Goal: Obtain resource: Download file/media

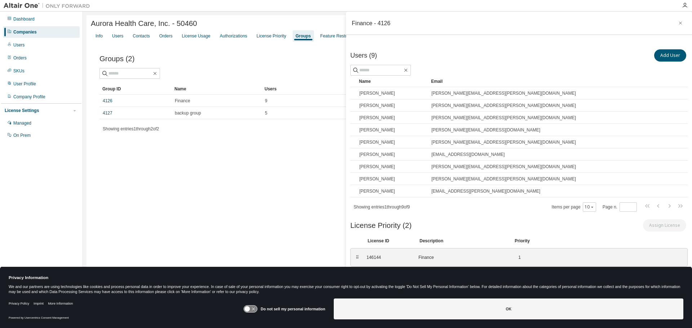
click at [35, 31] on div "Companies" at bounding box center [24, 32] width 23 height 6
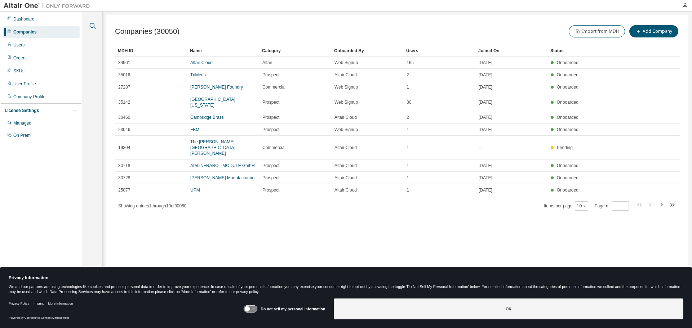
click at [89, 26] on icon "button" at bounding box center [92, 26] width 9 height 9
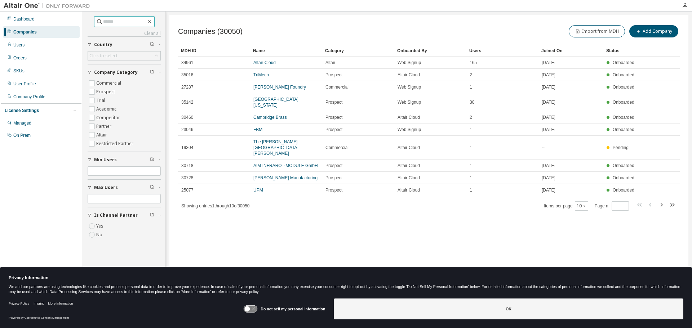
click at [134, 22] on input "text" at bounding box center [124, 21] width 43 height 7
type input "********"
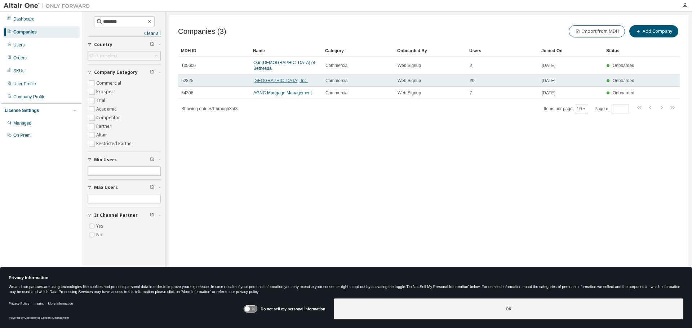
click at [268, 78] on link "Bethesda Hospital, Inc." at bounding box center [280, 80] width 54 height 5
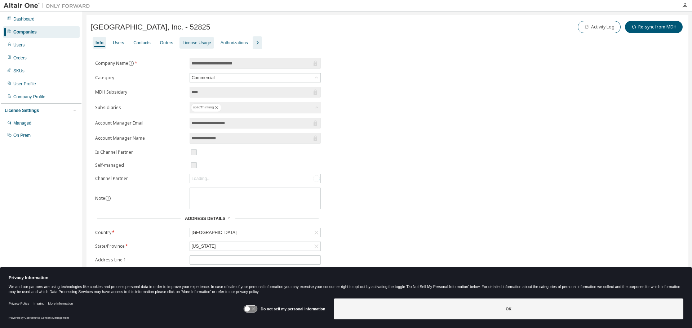
click at [190, 43] on div "License Usage" at bounding box center [196, 43] width 28 height 6
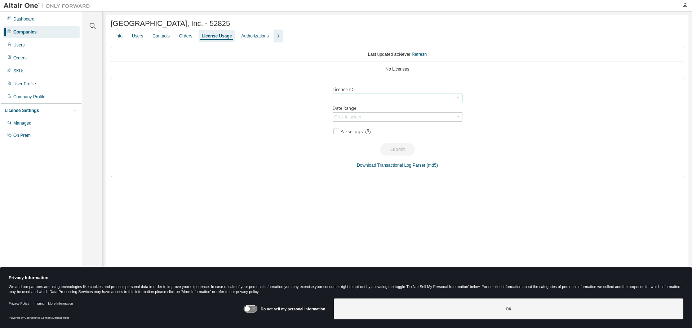
click at [353, 101] on div at bounding box center [397, 98] width 129 height 8
click at [359, 116] on div "Click to select" at bounding box center [347, 117] width 27 height 6
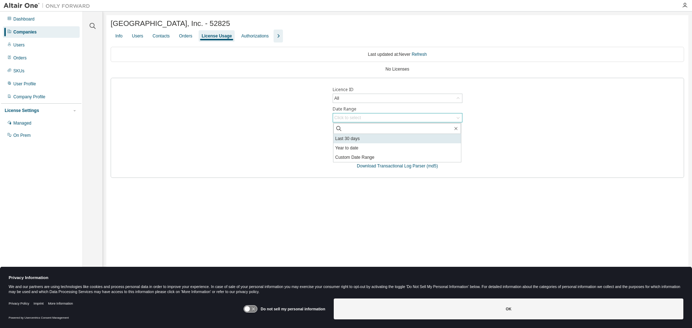
click at [353, 136] on li "Last 30 days" at bounding box center [397, 138] width 128 height 9
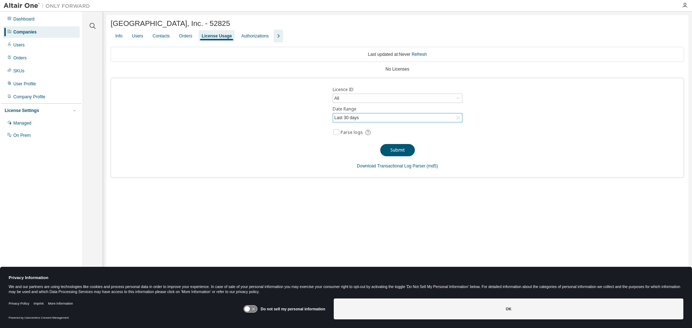
click at [325, 139] on div "Licence ID All Date Range Last 30 days Parse logs Submit Download Transactional…" at bounding box center [397, 128] width 573 height 100
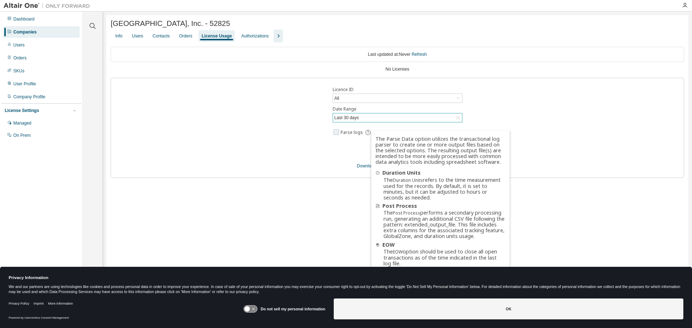
click at [366, 133] on icon at bounding box center [368, 132] width 6 height 6
click at [365, 133] on icon at bounding box center [368, 132] width 6 height 6
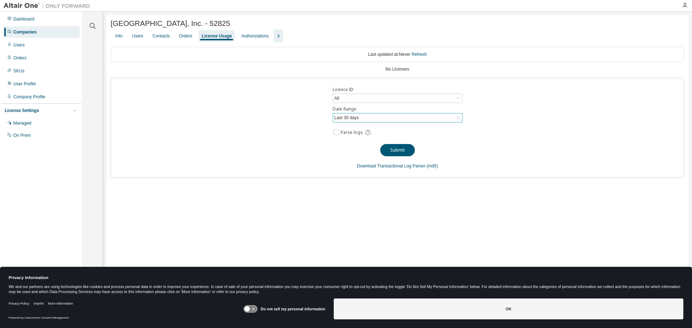
click at [343, 194] on div "Bethesda Hospital, Inc. - 52825 Clear Load Save Save As Field Operator Value Se…" at bounding box center [397, 159] width 582 height 289
click at [393, 154] on button "Submit" at bounding box center [397, 150] width 35 height 12
click at [374, 167] on link "Download Transactional Log Parser" at bounding box center [391, 166] width 68 height 5
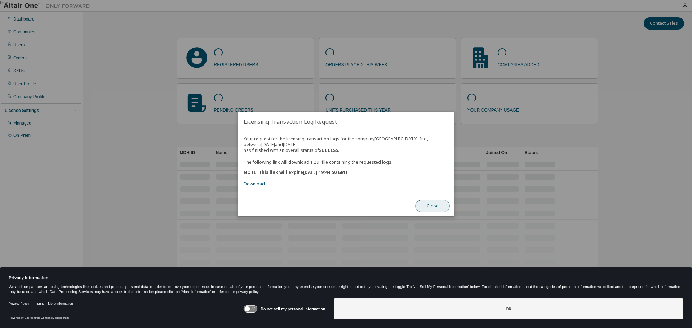
click at [435, 206] on button "Close" at bounding box center [432, 206] width 35 height 12
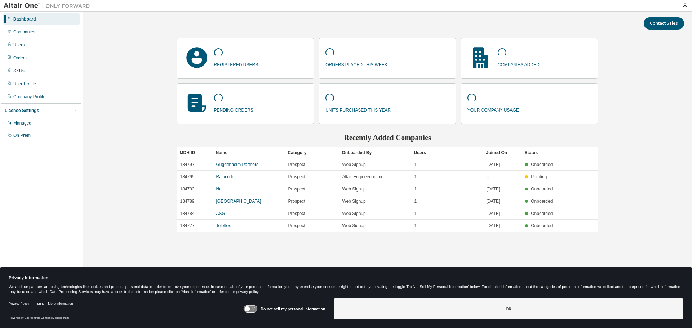
click at [117, 38] on div "Contact Sales registered users orders placed this week companies added pending …" at bounding box center [387, 159] width 602 height 289
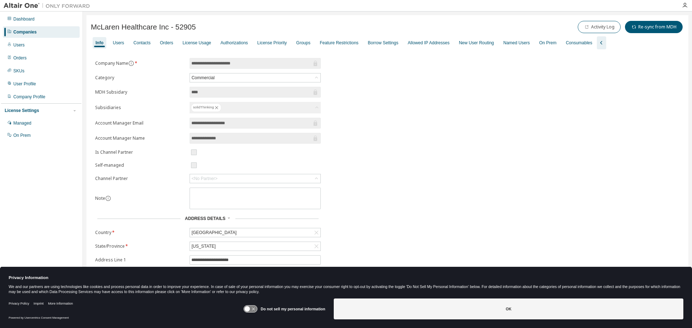
click at [23, 33] on div "Companies" at bounding box center [24, 32] width 23 height 6
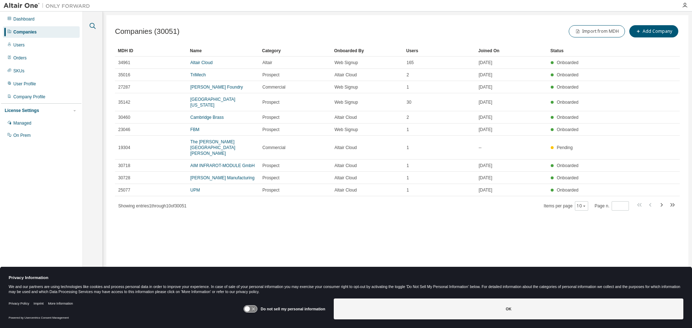
click at [94, 29] on icon "button" at bounding box center [92, 26] width 9 height 9
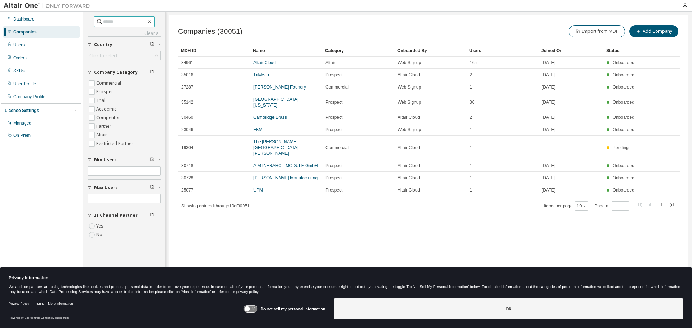
click at [113, 22] on input "text" at bounding box center [124, 21] width 43 height 7
type input "******"
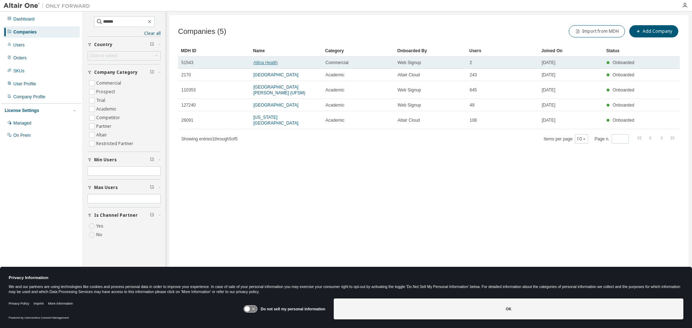
click at [263, 63] on link "Allina Health" at bounding box center [265, 62] width 24 height 5
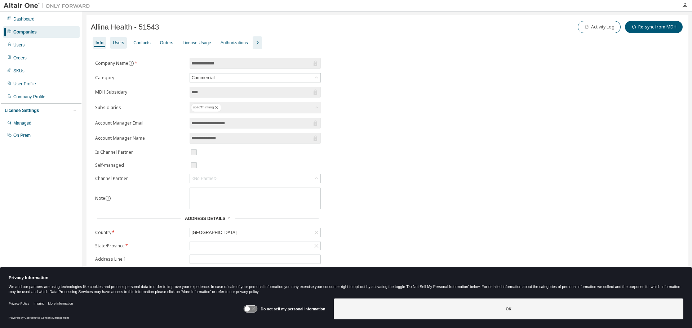
click at [111, 39] on div "Users" at bounding box center [118, 43] width 17 height 12
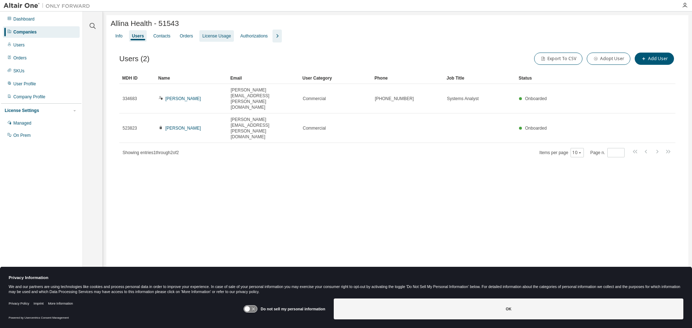
click at [209, 36] on div "License Usage" at bounding box center [216, 36] width 28 height 6
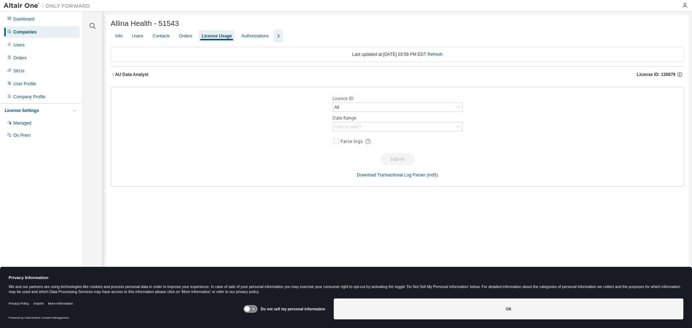
click at [140, 73] on div "AU Data Analyst" at bounding box center [132, 75] width 34 height 6
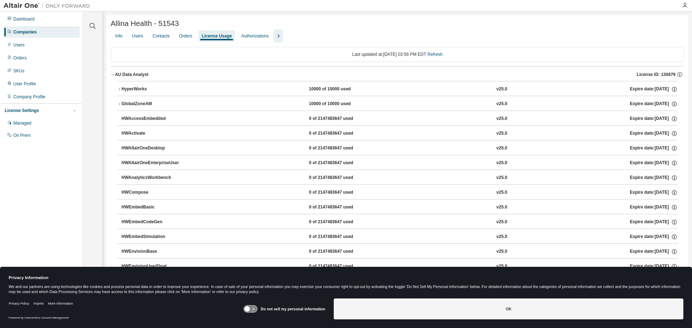
click at [119, 106] on icon "button" at bounding box center [119, 104] width 4 height 4
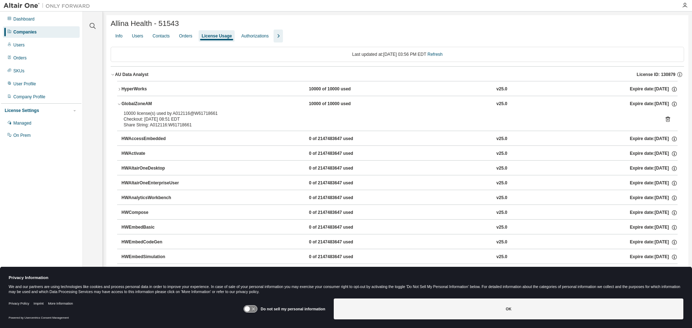
click at [119, 106] on icon "button" at bounding box center [119, 104] width 4 height 4
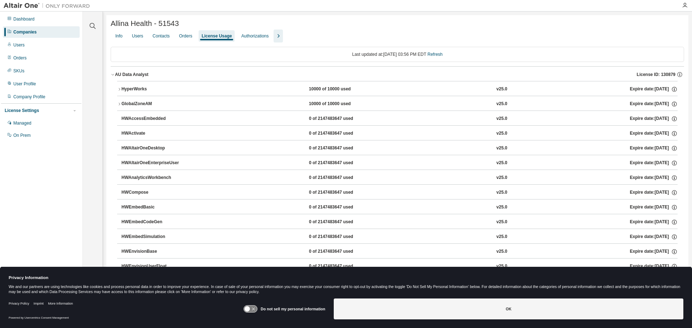
click at [195, 103] on div "GlobalZoneAM 10000 of 10000 used v25.0 Expire date: 2025-10-15" at bounding box center [399, 104] width 556 height 6
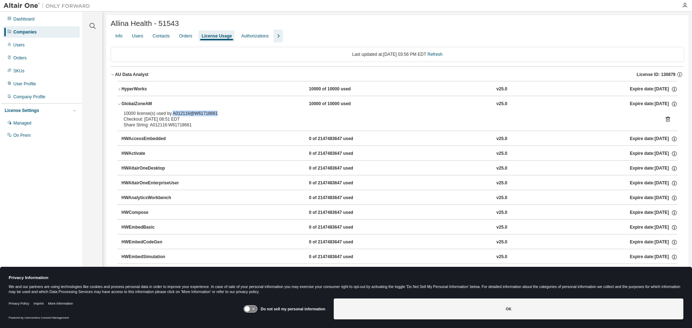
drag, startPoint x: 172, startPoint y: 115, endPoint x: 215, endPoint y: 115, distance: 43.6
click at [215, 115] on div "10000 license(s) used by A012116@W61718661" at bounding box center [389, 114] width 530 height 6
copy div "A012116@W61718661"
click at [139, 39] on div "Users" at bounding box center [137, 36] width 11 height 6
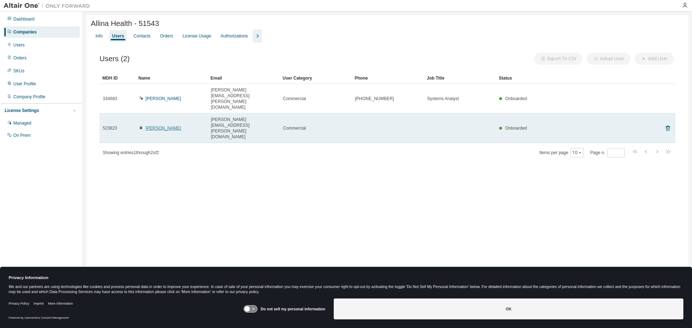
click at [157, 126] on link "Joanne Anderson" at bounding box center [164, 128] width 36 height 5
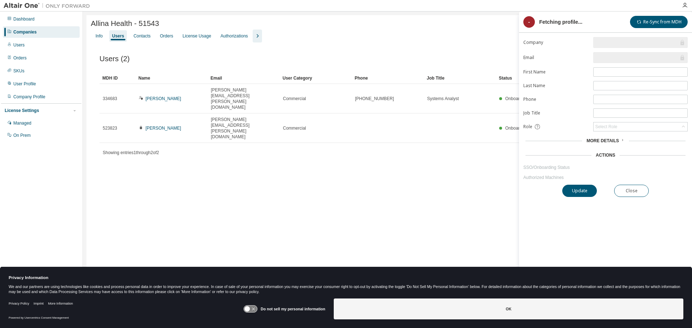
click at [608, 142] on span "More Details" at bounding box center [602, 140] width 32 height 5
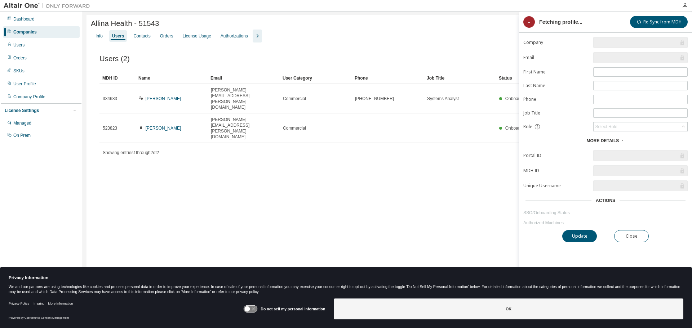
click at [605, 200] on div "Actions" at bounding box center [605, 201] width 19 height 6
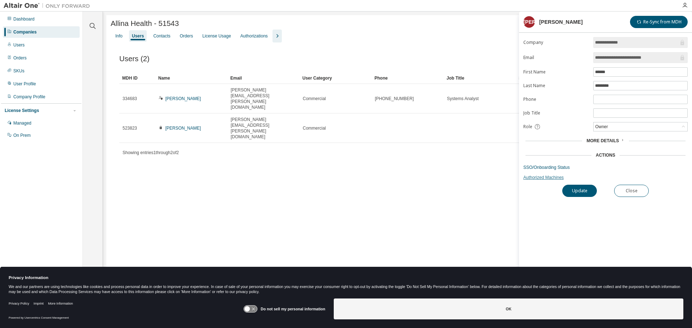
click at [544, 176] on link "Authorized Machines" at bounding box center [605, 178] width 164 height 6
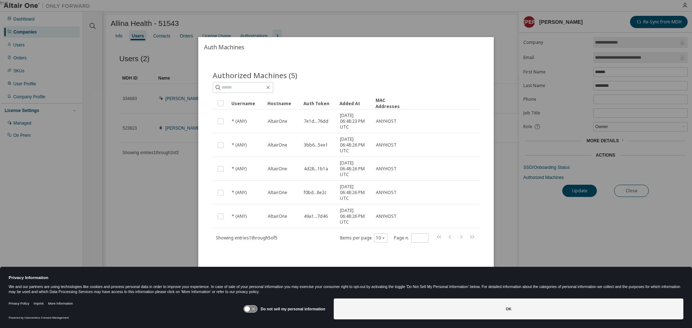
click at [385, 25] on div "true" at bounding box center [346, 164] width 692 height 328
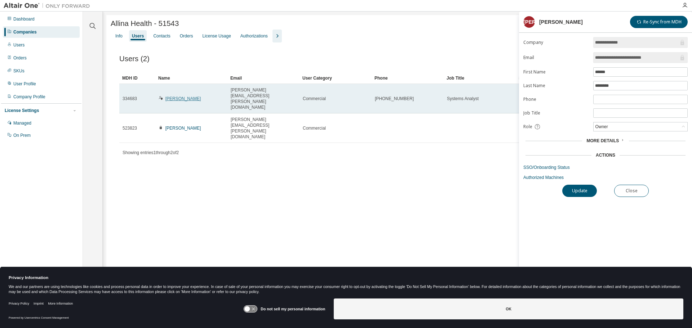
click at [172, 96] on link "Zhao Lee" at bounding box center [183, 98] width 36 height 5
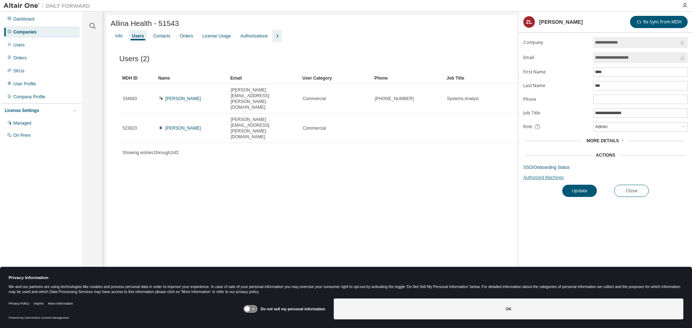
click at [544, 176] on link "Authorized Machines" at bounding box center [605, 178] width 164 height 6
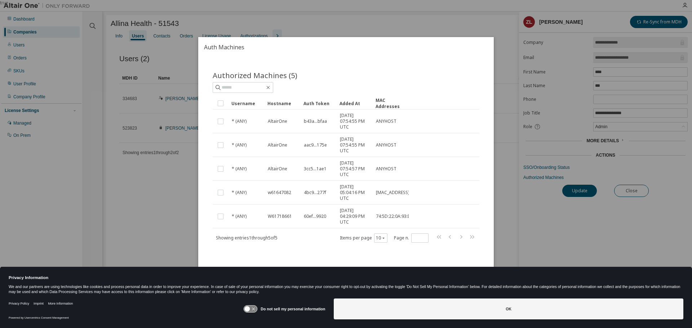
click at [351, 29] on div "true" at bounding box center [346, 164] width 692 height 328
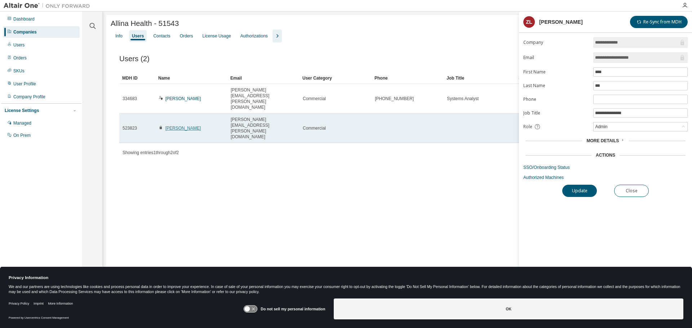
click at [181, 126] on link "Joanne Anderson" at bounding box center [183, 128] width 36 height 5
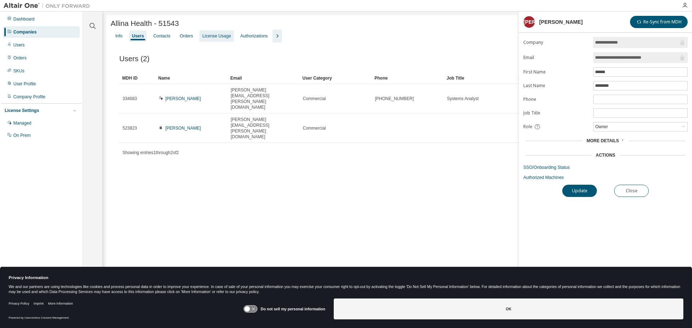
click at [211, 39] on div "License Usage" at bounding box center [216, 36] width 28 height 6
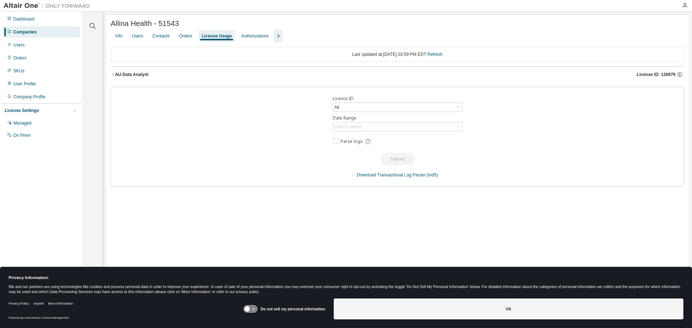
click at [135, 71] on button "AU Data Analyst License ID: 130879" at bounding box center [397, 75] width 573 height 16
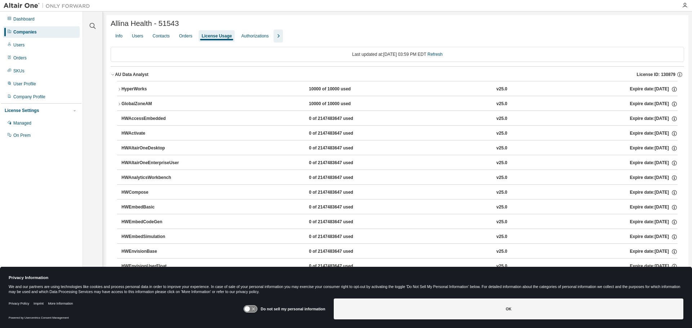
click at [137, 106] on div "GlobalZoneAM" at bounding box center [153, 104] width 65 height 6
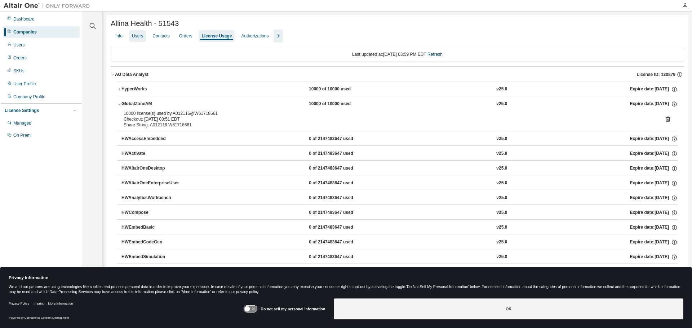
click at [134, 38] on div "Users" at bounding box center [137, 36] width 11 height 6
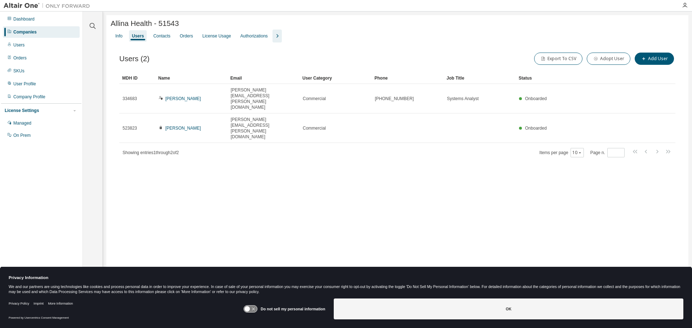
click at [186, 126] on link "Joanne Anderson" at bounding box center [183, 128] width 36 height 5
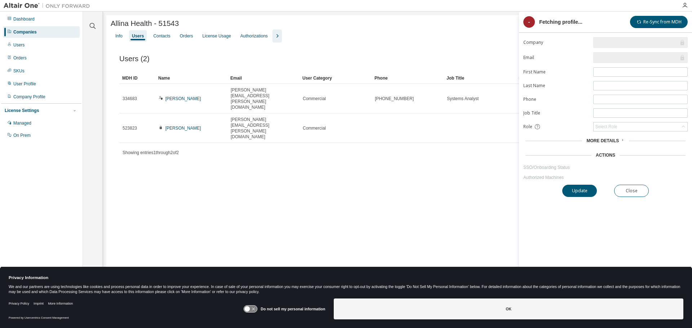
click at [537, 179] on link "Authorized Machines" at bounding box center [605, 178] width 164 height 6
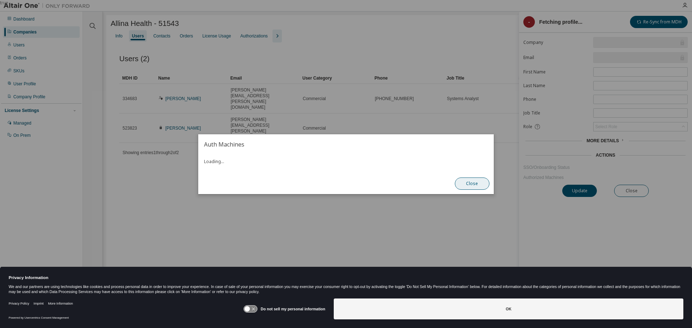
click at [478, 182] on button "Close" at bounding box center [472, 184] width 35 height 12
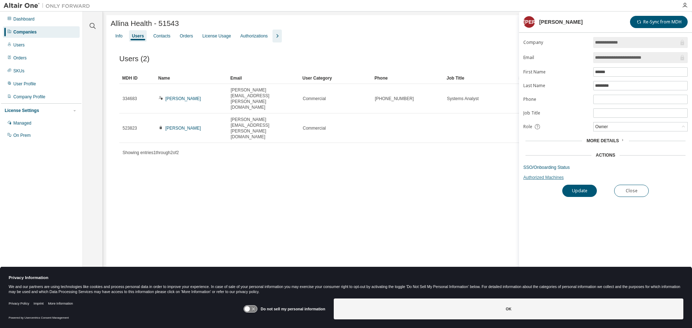
click at [541, 178] on link "Authorized Machines" at bounding box center [605, 178] width 164 height 6
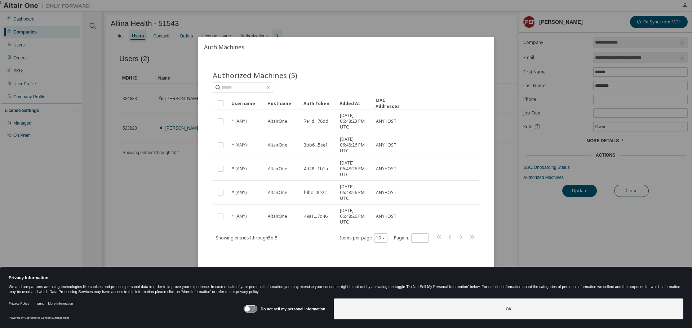
click at [472, 29] on div "true" at bounding box center [346, 164] width 692 height 328
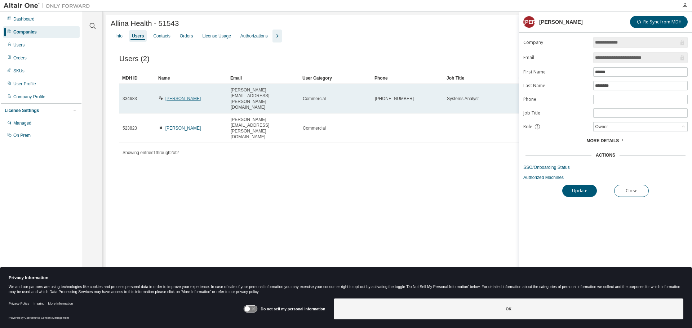
click at [178, 96] on link "Zhao Lee" at bounding box center [183, 98] width 36 height 5
click at [177, 96] on link "Zhao Lee" at bounding box center [183, 98] width 36 height 5
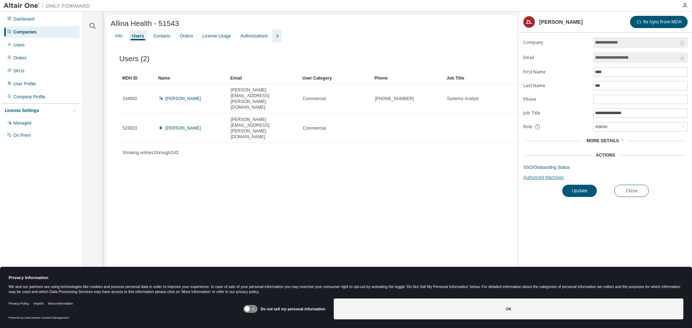
click at [538, 176] on link "Authorized Machines" at bounding box center [605, 178] width 164 height 6
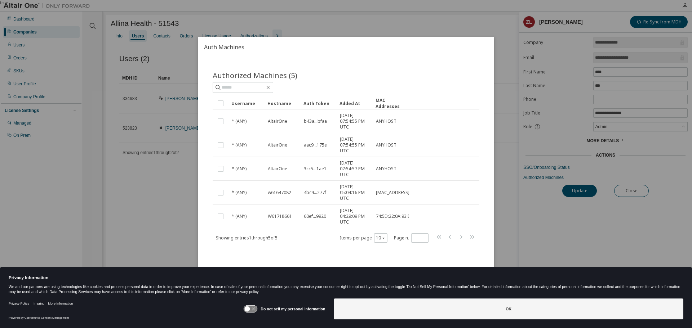
click at [341, 33] on div "true" at bounding box center [346, 164] width 692 height 328
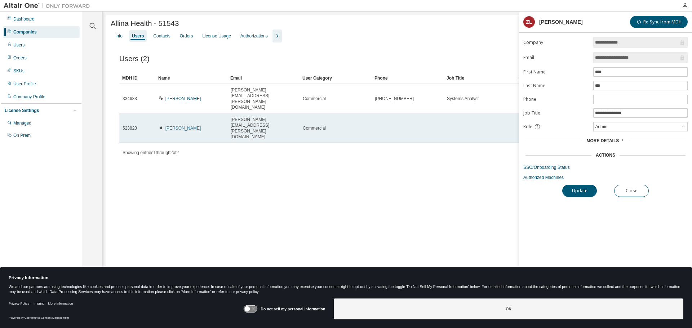
click at [187, 126] on link "Joanne Anderson" at bounding box center [183, 128] width 36 height 5
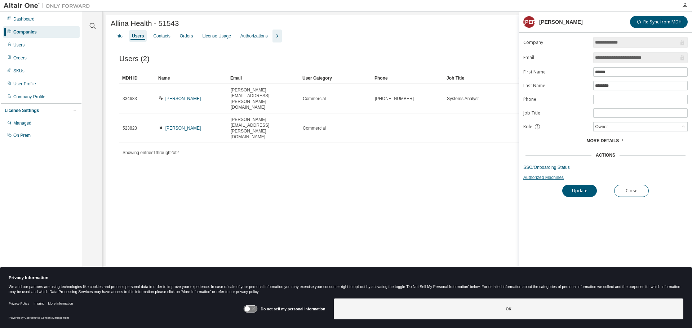
click at [540, 179] on link "Authorized Machines" at bounding box center [605, 178] width 164 height 6
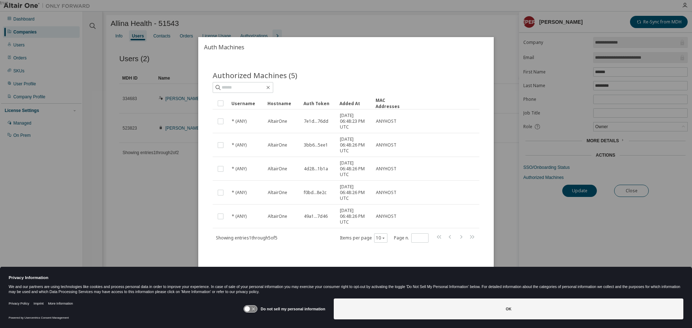
click at [321, 26] on div "true" at bounding box center [346, 164] width 692 height 328
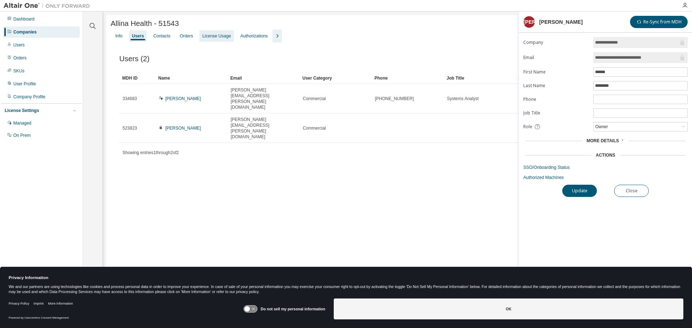
click at [215, 33] on div "License Usage" at bounding box center [216, 36] width 34 height 12
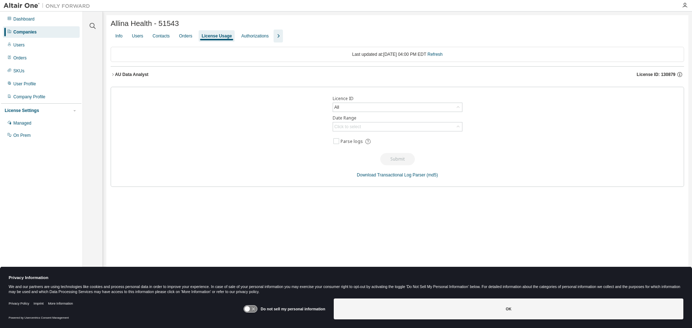
click at [143, 76] on div "AU Data Analyst" at bounding box center [132, 75] width 34 height 6
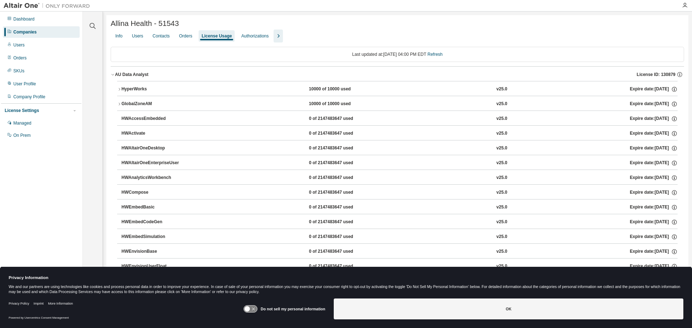
click at [139, 101] on button "GlobalZoneAM 10000 of 10000 used v25.0 Expire date: 2025-10-15" at bounding box center [397, 104] width 560 height 16
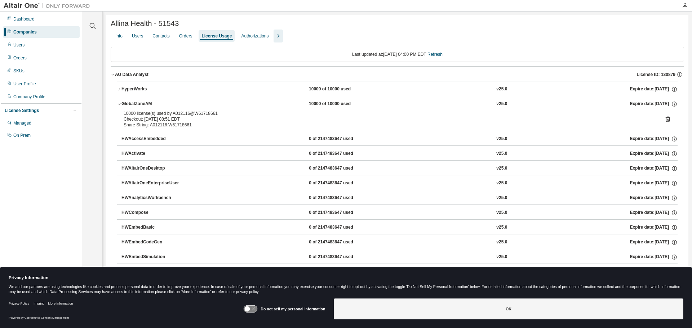
click at [136, 89] on div "HyperWorks" at bounding box center [153, 89] width 65 height 6
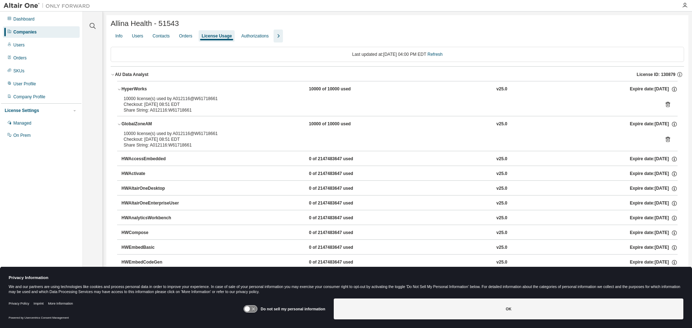
click at [138, 89] on div "HyperWorks" at bounding box center [153, 89] width 65 height 6
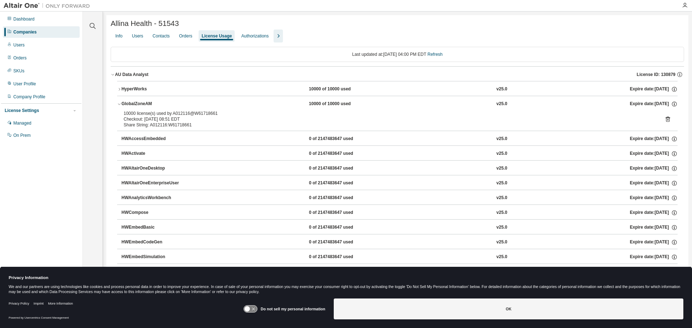
click at [137, 108] on button "GlobalZoneAM 10000 of 10000 used v25.0 Expire date: 2025-10-15" at bounding box center [397, 104] width 560 height 16
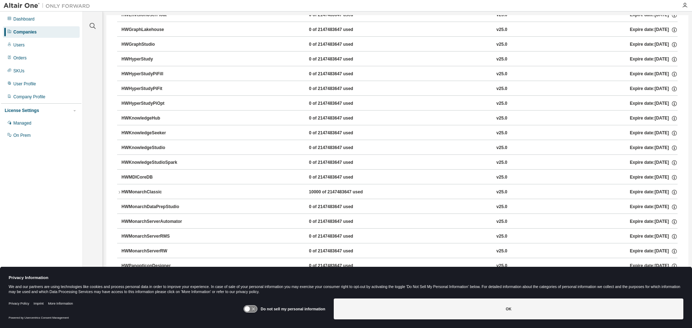
scroll to position [252, 0]
click at [141, 193] on div "HWMonarchClassic" at bounding box center [153, 191] width 65 height 6
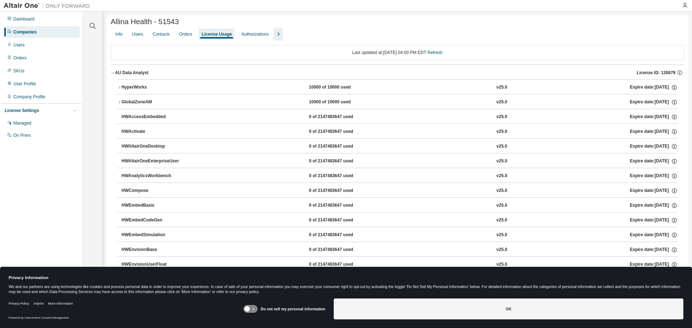
scroll to position [0, 0]
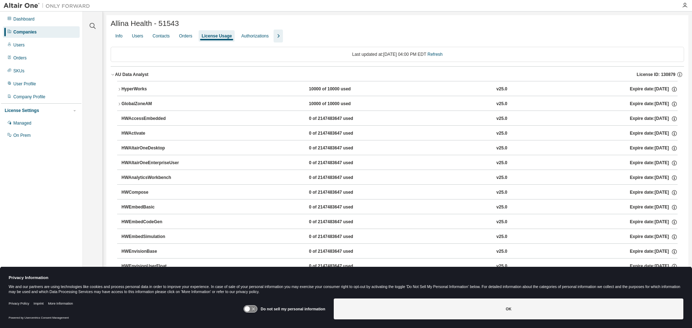
click at [130, 89] on div "HyperWorks" at bounding box center [153, 89] width 65 height 6
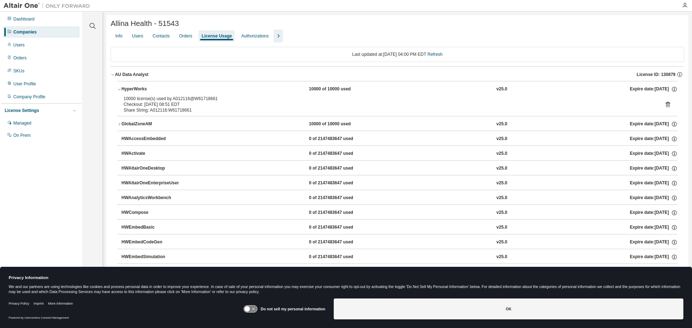
click at [134, 126] on div "GlobalZoneAM" at bounding box center [153, 124] width 65 height 6
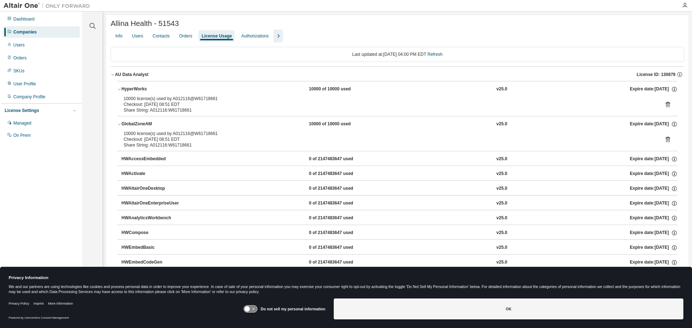
drag, startPoint x: 309, startPoint y: 17, endPoint x: 274, endPoint y: 29, distance: 37.1
click at [117, 38] on div "Info" at bounding box center [118, 36] width 7 height 6
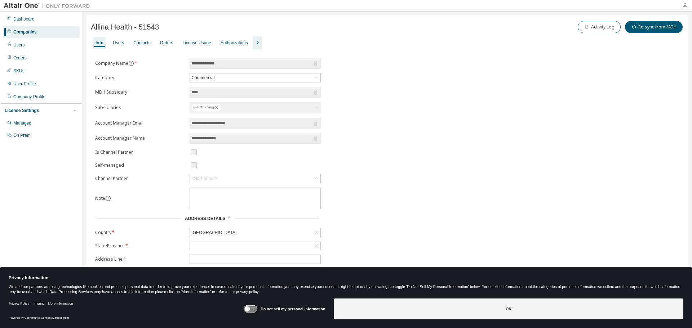
click at [687, 6] on icon "button" at bounding box center [685, 6] width 6 height 6
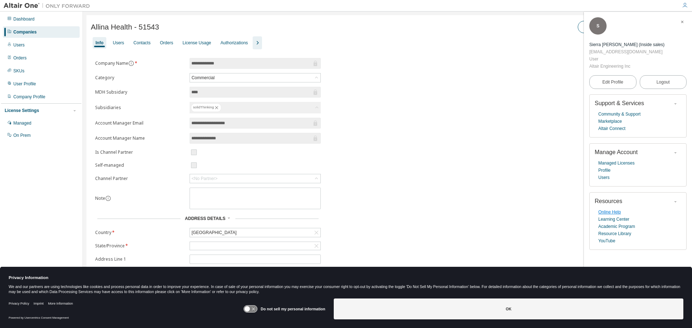
click at [608, 209] on link "Online Help" at bounding box center [609, 212] width 23 height 7
click at [257, 41] on icon "button" at bounding box center [257, 43] width 9 height 9
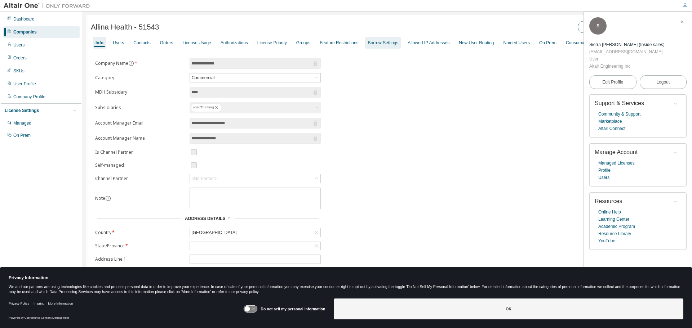
click at [378, 41] on div "Borrow Settings" at bounding box center [383, 43] width 31 height 6
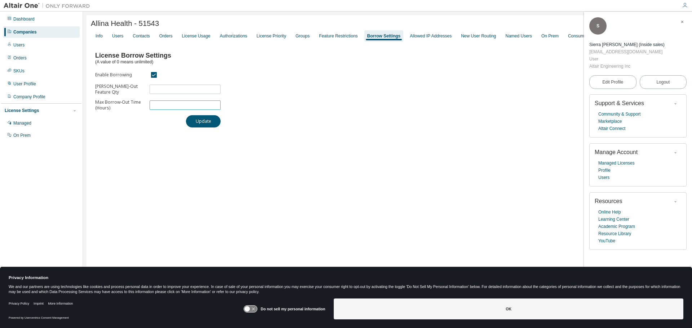
click at [172, 107] on input "*" at bounding box center [184, 105] width 67 height 6
click at [174, 91] on input "**" at bounding box center [184, 89] width 67 height 6
click at [169, 107] on input "*" at bounding box center [184, 105] width 67 height 6
click at [335, 39] on div "Feature Restrictions" at bounding box center [338, 36] width 39 height 6
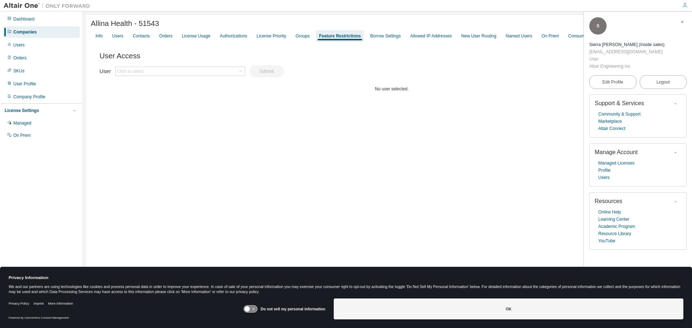
click at [165, 67] on div "User Click to select Submit" at bounding box center [191, 71] width 184 height 12
click at [165, 72] on div "Click to select" at bounding box center [180, 71] width 129 height 9
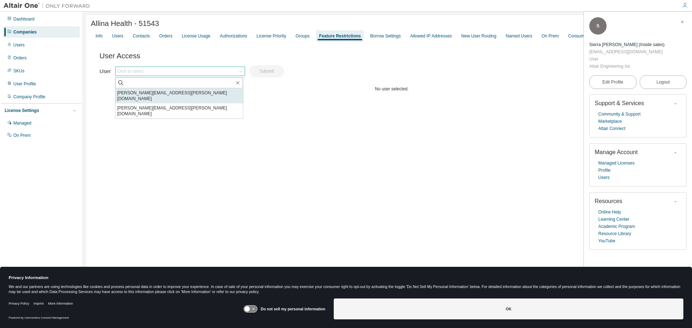
click at [162, 93] on li "zhao.lee@allina.com" at bounding box center [179, 95] width 128 height 15
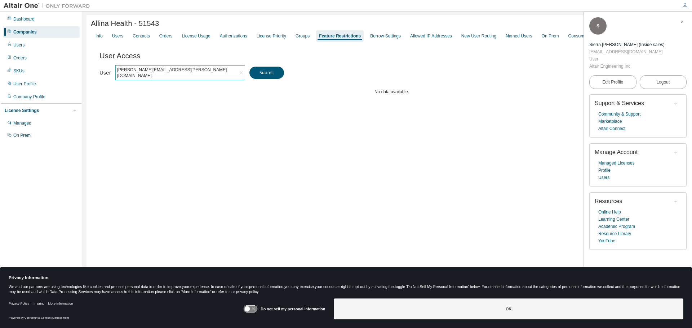
click at [176, 54] on div "User Access Set User Access Clear Limit" at bounding box center [391, 55] width 584 height 15
click at [254, 71] on button "Submit" at bounding box center [266, 73] width 35 height 12
click at [271, 72] on button "Submit" at bounding box center [266, 73] width 35 height 12
click at [374, 95] on div "User Access Set User Access Clear Limit Clear Load Save Save As Field Operator …" at bounding box center [391, 86] width 584 height 86
click at [682, 23] on icon "button" at bounding box center [682, 22] width 4 height 4
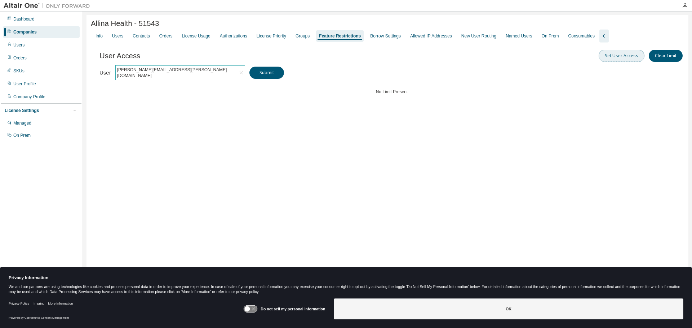
click at [633, 59] on button "Set User Access" at bounding box center [621, 56] width 46 height 12
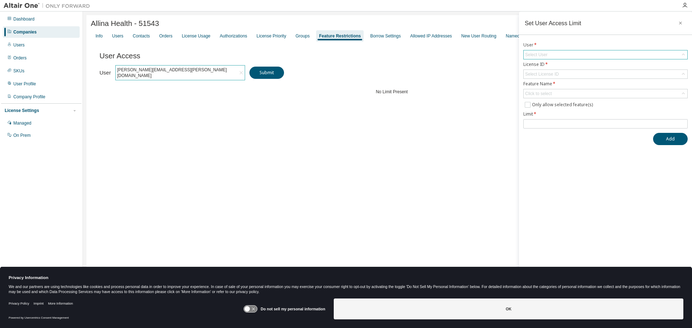
click at [549, 54] on div "Select User" at bounding box center [605, 54] width 164 height 9
click at [553, 72] on div "Select License ID" at bounding box center [542, 74] width 34 height 6
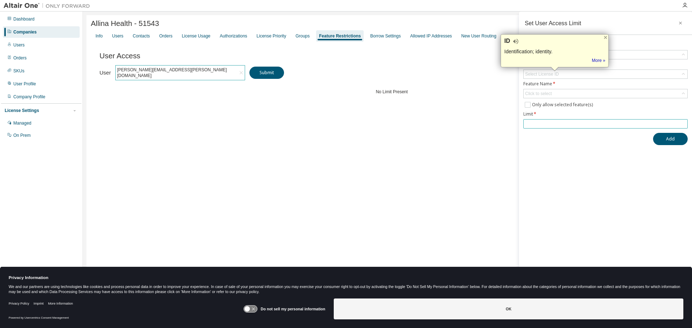
click at [548, 124] on input "number" at bounding box center [605, 124] width 161 height 6
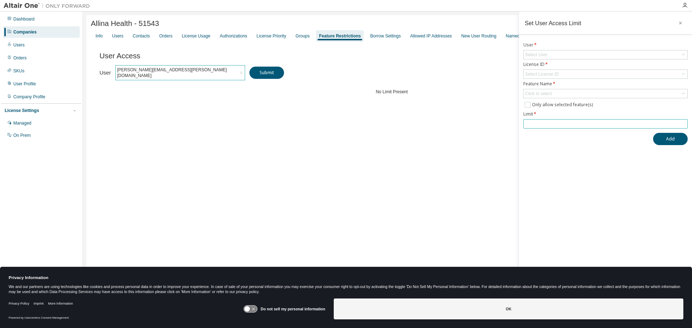
click at [683, 122] on input "*" at bounding box center [605, 124] width 161 height 6
type input "*"
click at [683, 126] on input "*" at bounding box center [605, 124] width 161 height 6
click at [445, 129] on div "User Access Set User Access Clear Limit Clear Load Save Save As Field Operator …" at bounding box center [391, 86] width 584 height 86
click at [38, 29] on div "Companies" at bounding box center [41, 32] width 77 height 12
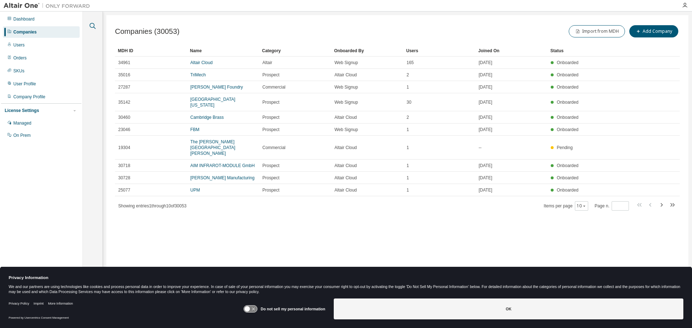
click at [91, 27] on icon "button" at bounding box center [92, 26] width 9 height 9
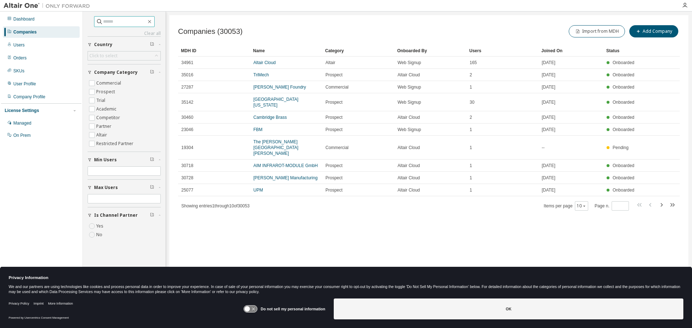
click at [125, 23] on input "text" at bounding box center [124, 21] width 43 height 7
type input "**********"
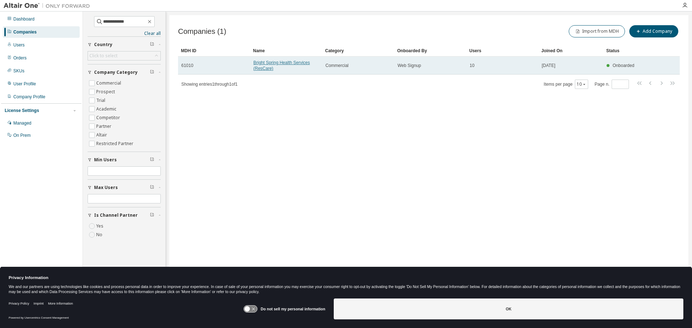
click at [276, 62] on link "Bright Spring Health Services (ResCare)" at bounding box center [281, 65] width 57 height 11
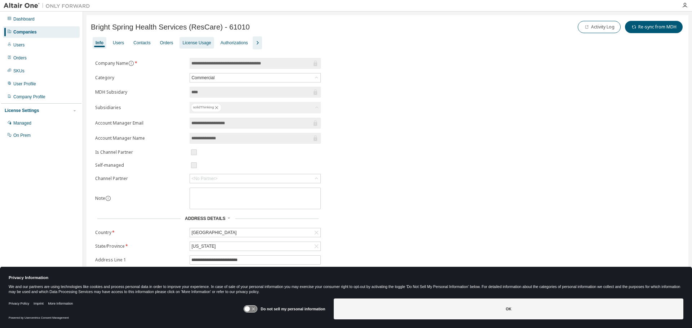
click at [196, 44] on div "License Usage" at bounding box center [196, 43] width 28 height 6
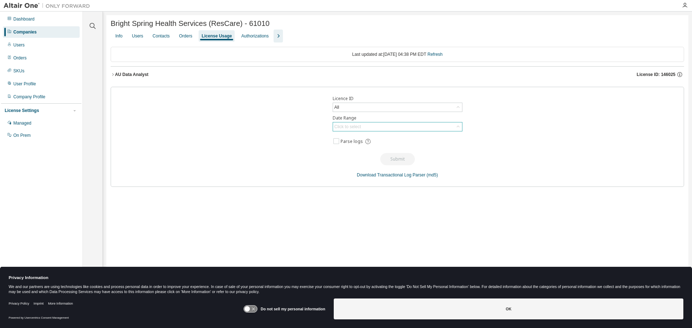
click at [368, 129] on div "Click to select" at bounding box center [397, 126] width 129 height 9
click at [358, 165] on li "Custom Date Range" at bounding box center [397, 166] width 128 height 9
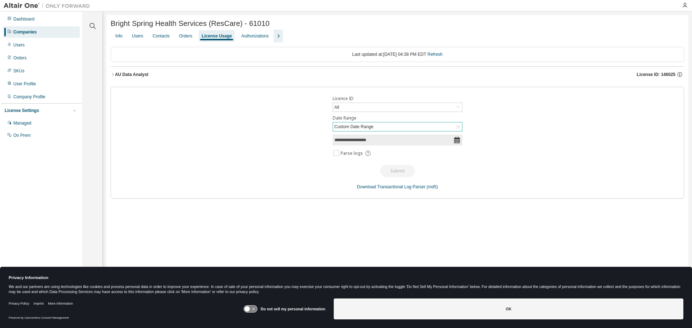
click at [454, 143] on icon at bounding box center [456, 140] width 7 height 7
click at [398, 141] on input "**********" at bounding box center [393, 140] width 119 height 7
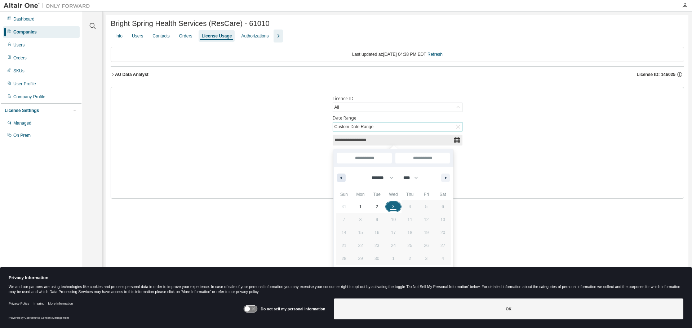
click at [343, 176] on button "button" at bounding box center [341, 178] width 9 height 9
select select "*"
click at [342, 205] on span "1" at bounding box center [344, 206] width 17 height 9
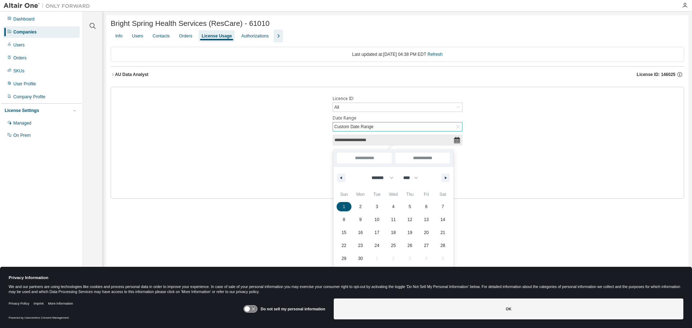
type input "*"
type input "**********"
click at [435, 161] on input "**********" at bounding box center [422, 158] width 54 height 11
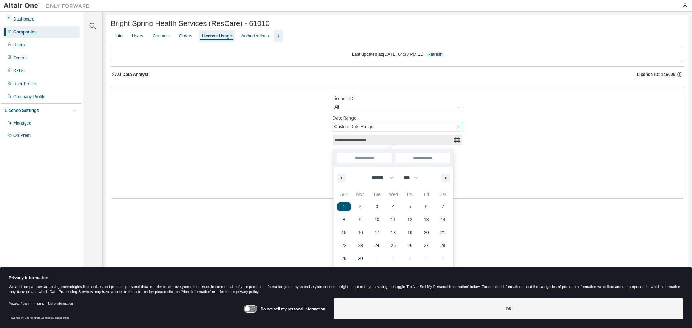
click at [429, 156] on input "**********" at bounding box center [422, 158] width 54 height 11
click at [445, 178] on icon "button" at bounding box center [447, 178] width 4 height 3
select select "*"
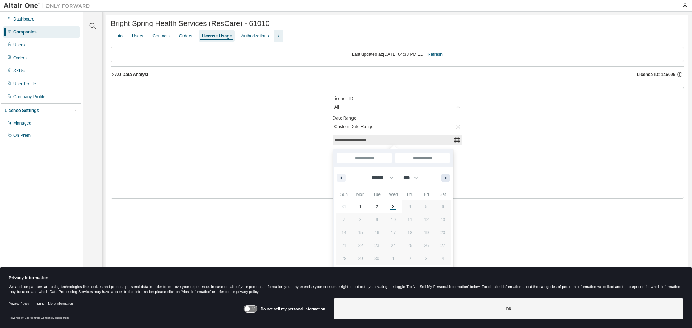
click at [445, 178] on icon "button" at bounding box center [447, 178] width 4 height 3
click at [393, 206] on span "3" at bounding box center [393, 206] width 3 height 13
type input "**"
type input "**********"
select select "*"
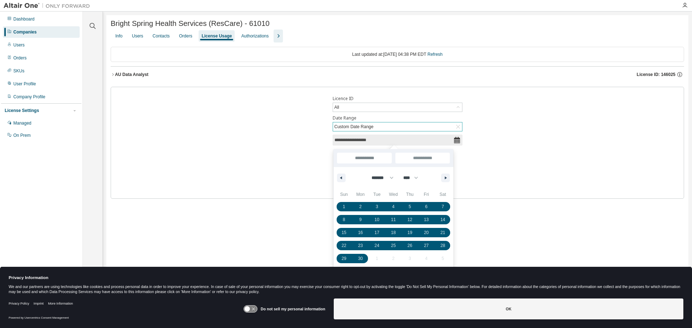
click at [484, 165] on div "**********" at bounding box center [397, 143] width 573 height 112
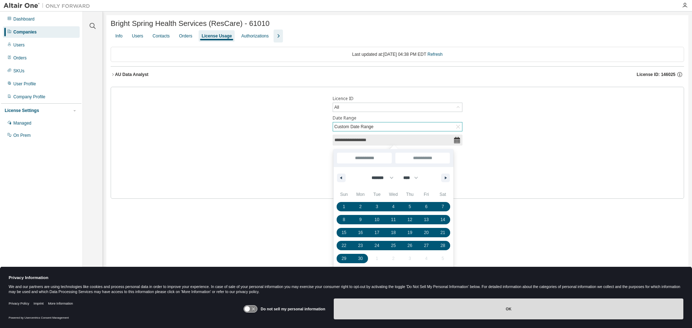
click at [396, 313] on button "OK" at bounding box center [508, 309] width 349 height 21
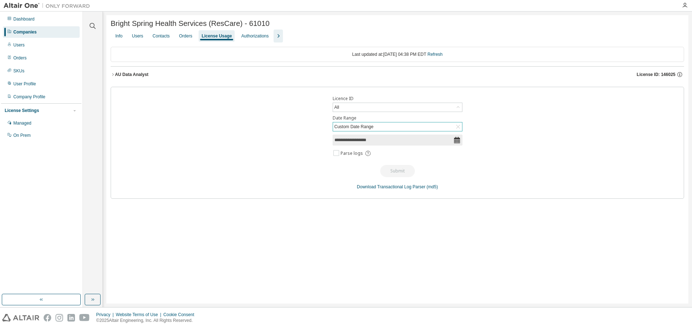
click at [401, 142] on input "**********" at bounding box center [393, 140] width 119 height 7
select select "*"
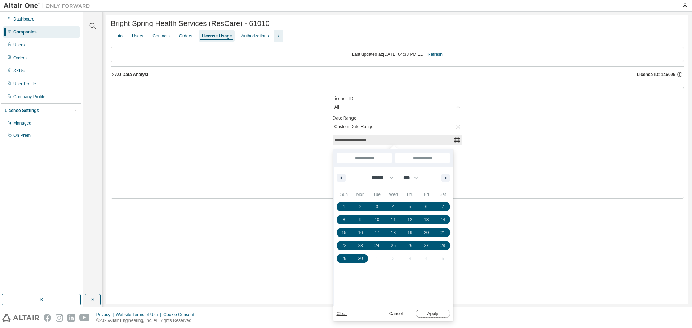
click at [435, 311] on button "Apply" at bounding box center [432, 314] width 35 height 8
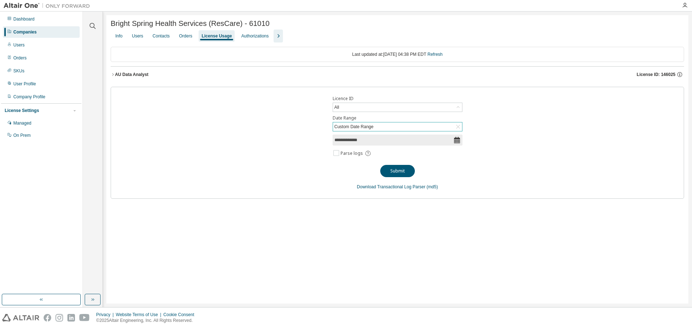
click at [466, 162] on div "**********" at bounding box center [397, 143] width 573 height 112
click at [403, 173] on button "Submit" at bounding box center [397, 171] width 35 height 12
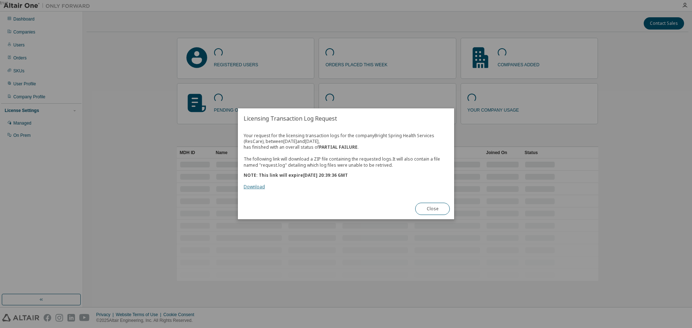
click at [254, 188] on link "Download" at bounding box center [254, 187] width 21 height 6
